Goal: Task Accomplishment & Management: Manage account settings

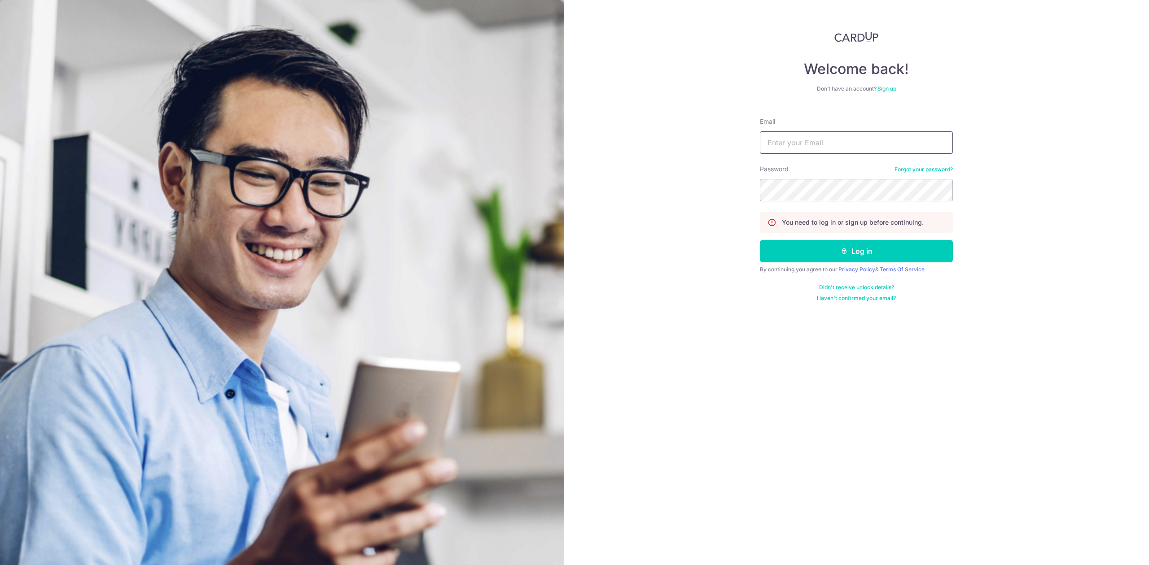
click at [821, 152] on input "Email" at bounding box center [856, 142] width 193 height 22
type input "[EMAIL_ADDRESS][DOMAIN_NAME]"
click at [760, 240] on button "Log in" at bounding box center [856, 251] width 193 height 22
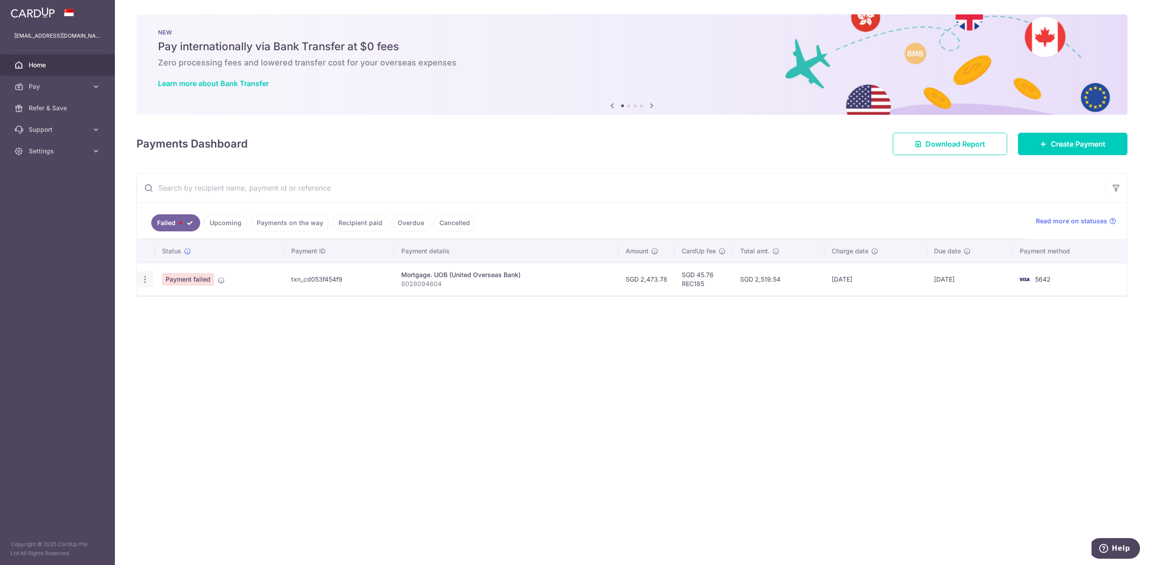
click at [142, 286] on div "Update payment Upload doc" at bounding box center [145, 279] width 17 height 17
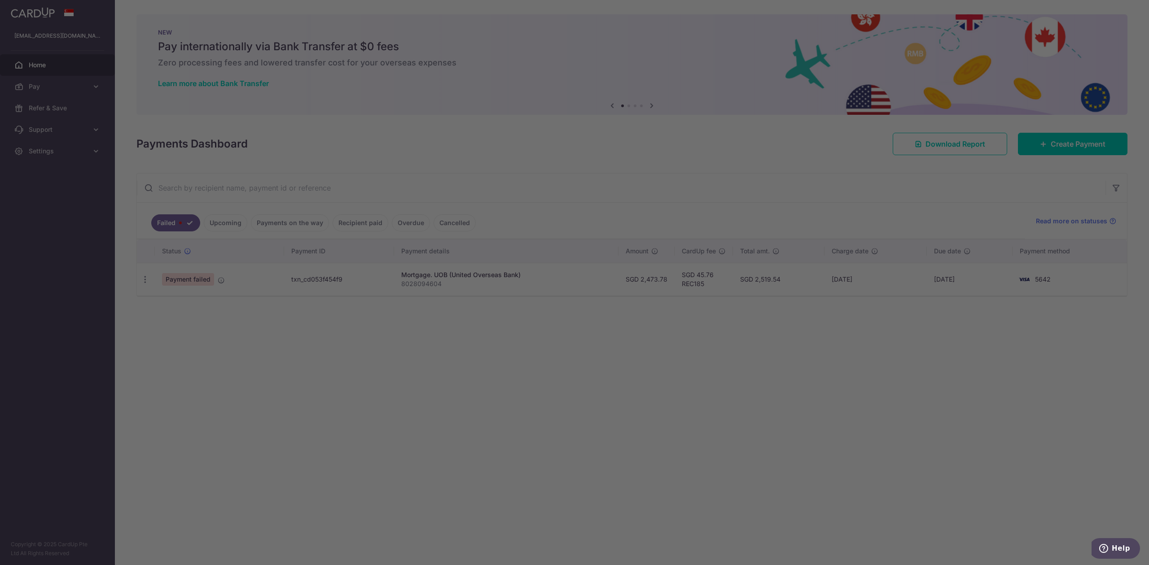
click at [144, 283] on div at bounding box center [580, 285] width 1160 height 571
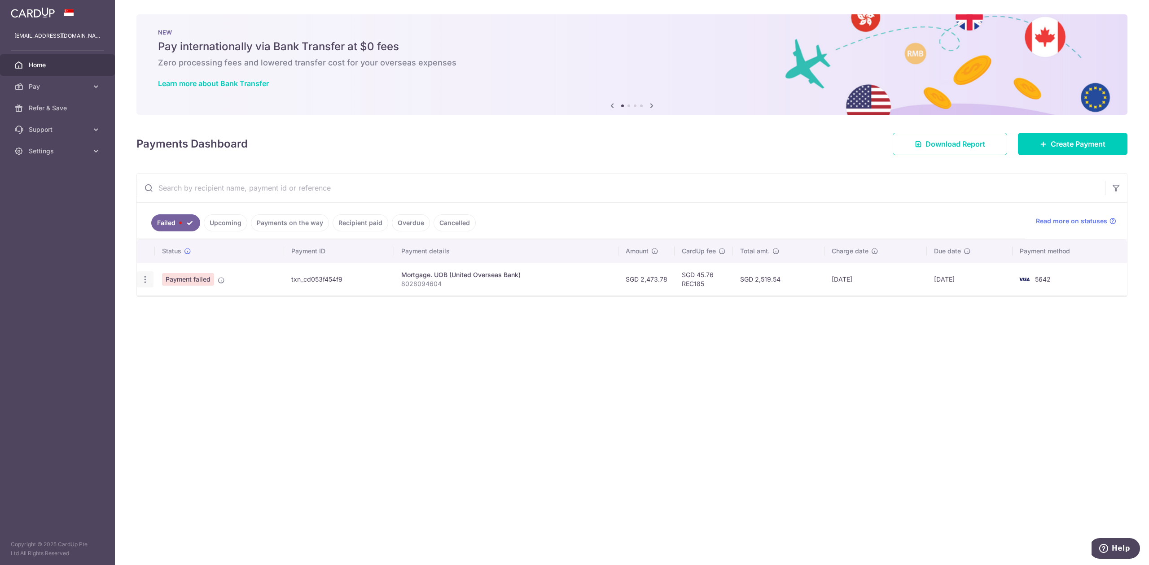
click at [149, 277] on icon "button" at bounding box center [144, 279] width 9 height 9
click at [176, 305] on span "Update payment" at bounding box center [192, 304] width 61 height 11
radio input "true"
type input "2,473.78"
type input "8028094604"
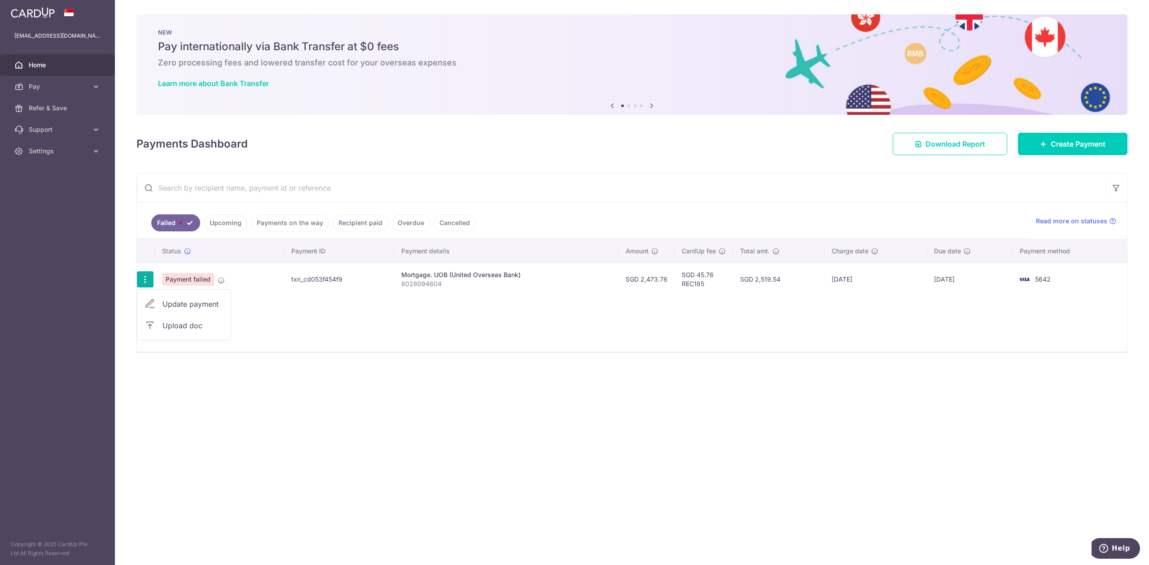
type input "REC185"
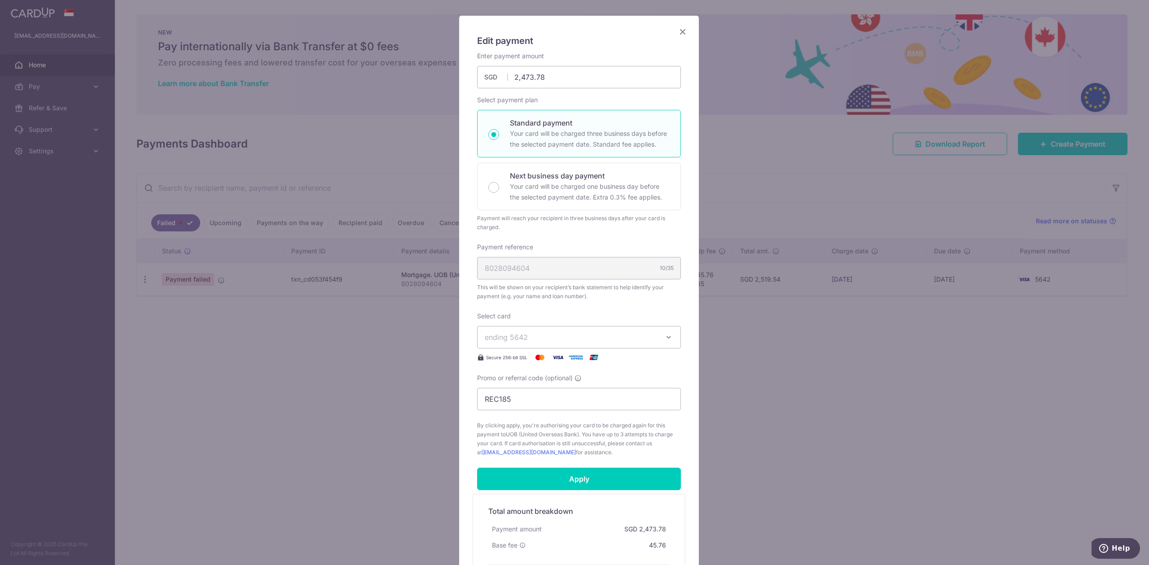
scroll to position [163, 0]
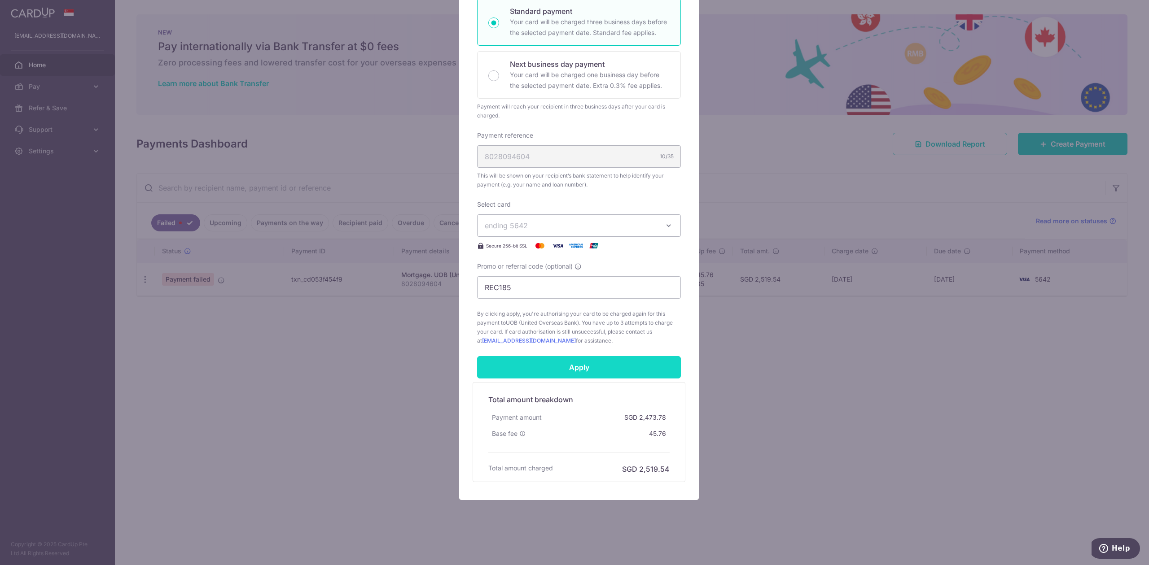
click at [600, 365] on input "Apply" at bounding box center [579, 367] width 204 height 22
